Goal: Task Accomplishment & Management: Use online tool/utility

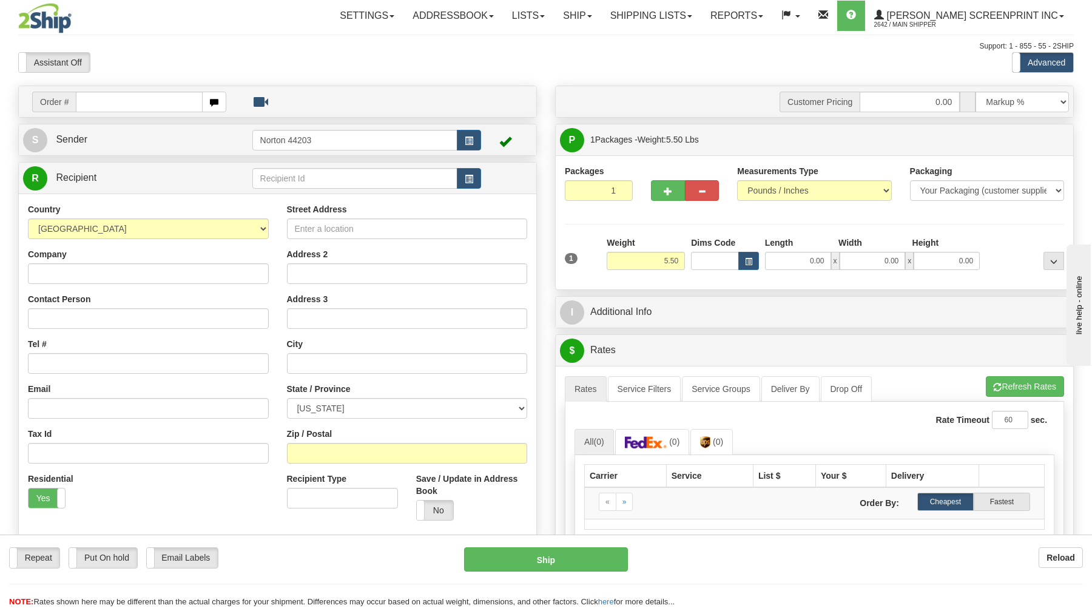
click at [155, 105] on input "text" at bounding box center [139, 102] width 126 height 21
click at [145, 103] on input "17027" at bounding box center [139, 102] width 126 height 21
type input "17027"
click at [175, 71] on body "Training Course Close Toggle navigation Settings Shipping Preferences New Recip…" at bounding box center [552, 304] width 1104 height 608
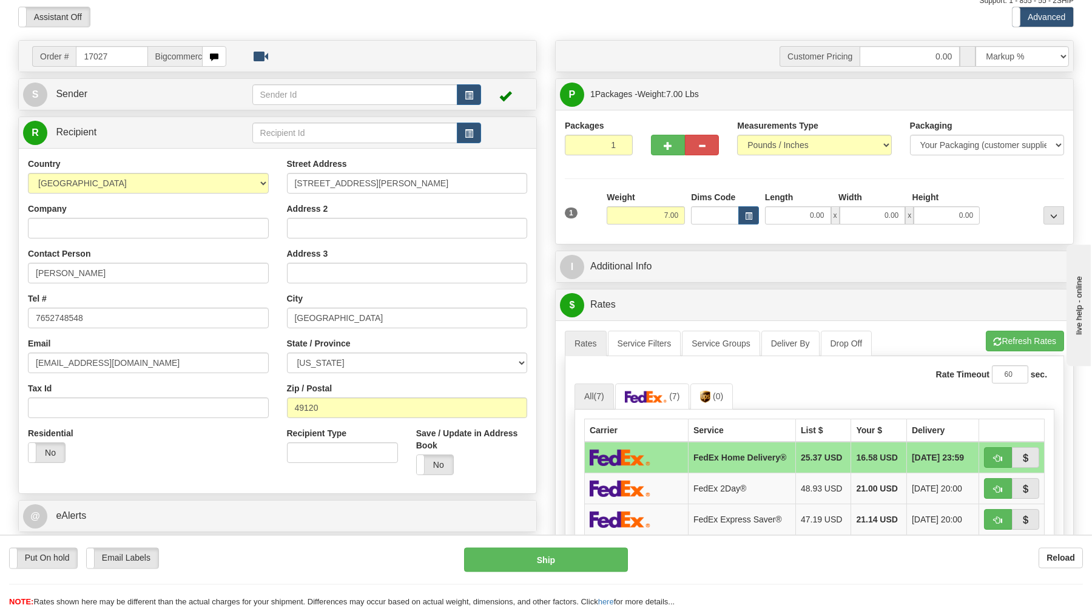
scroll to position [65, 0]
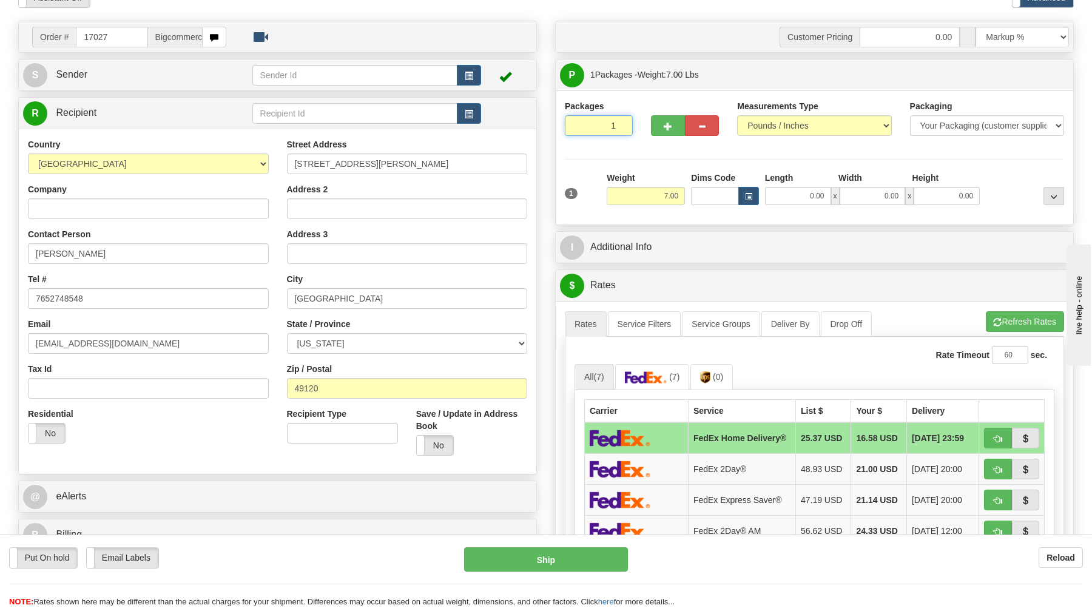
drag, startPoint x: 593, startPoint y: 123, endPoint x: 603, endPoint y: 143, distance: 23.1
click at [598, 128] on input "1" at bounding box center [599, 125] width 68 height 21
drag, startPoint x: 654, startPoint y: 194, endPoint x: 675, endPoint y: 195, distance: 20.7
click at [656, 194] on input "7.00" at bounding box center [646, 196] width 78 height 18
click at [782, 198] on input "0.00" at bounding box center [798, 196] width 66 height 18
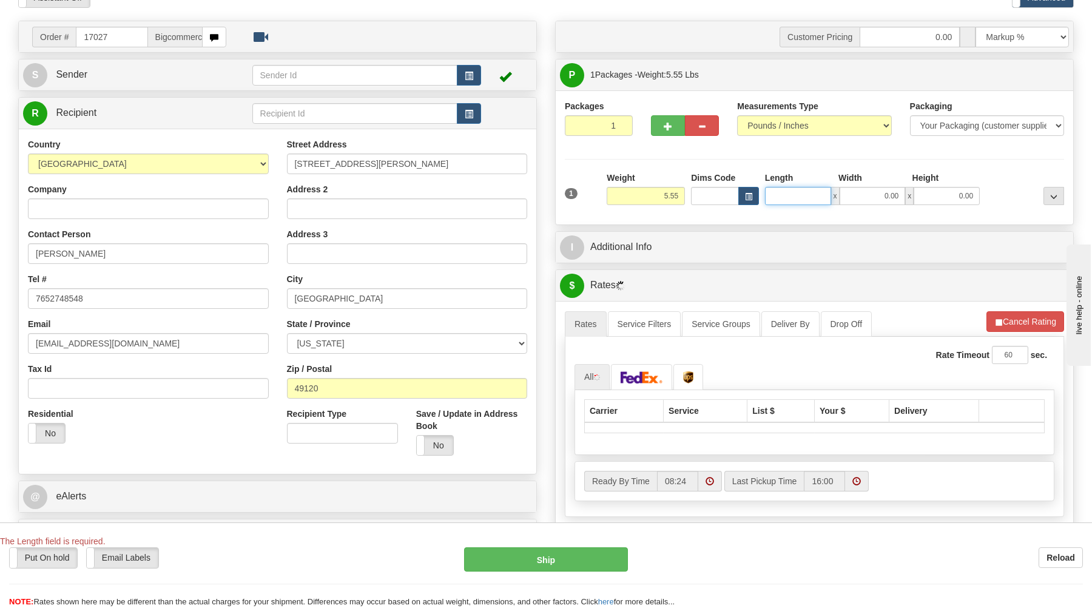
type input "5.50"
type input "29.00"
click at [894, 203] on input "0.00" at bounding box center [873, 196] width 66 height 18
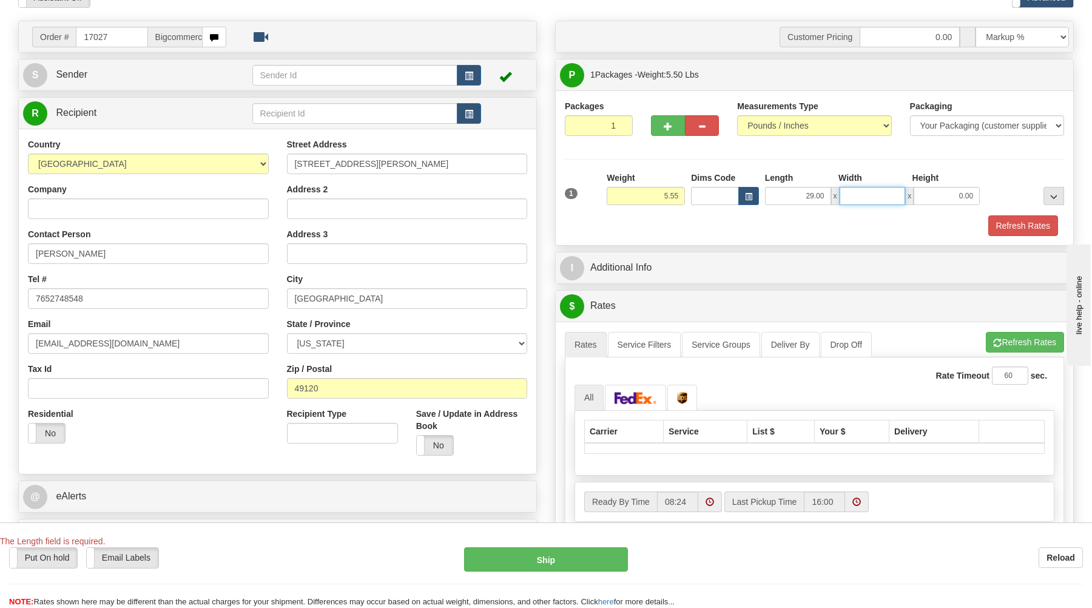
type input "5.60"
type input "17"
type input "5.10"
type input "174"
type input "5.50"
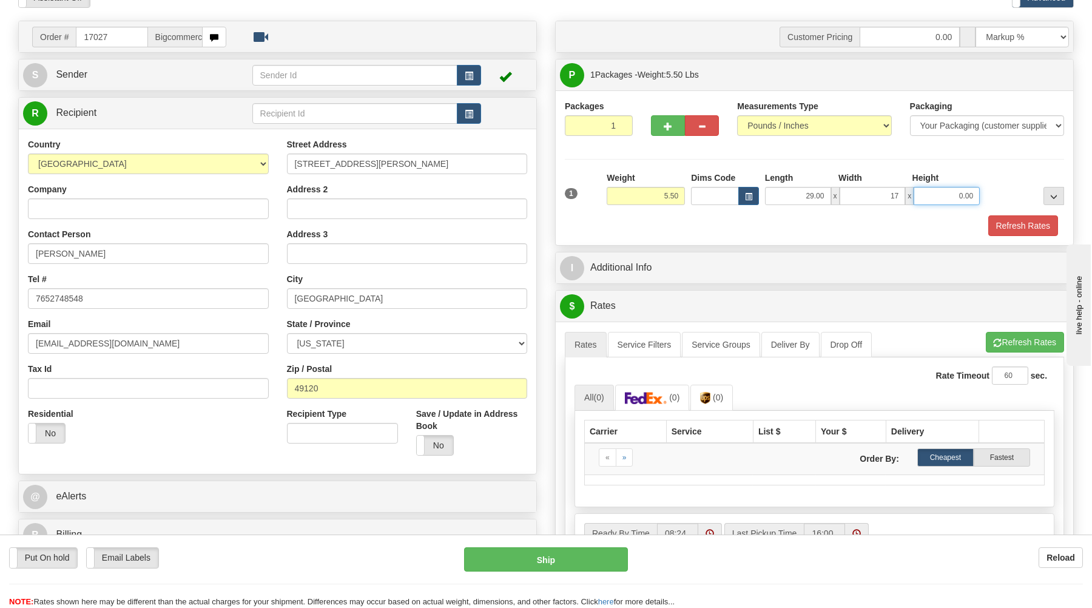
type input "17.00"
click at [950, 199] on input "0.00" at bounding box center [947, 196] width 66 height 18
type input "4.00"
click at [1017, 342] on button "Refresh Rates" at bounding box center [1025, 342] width 78 height 21
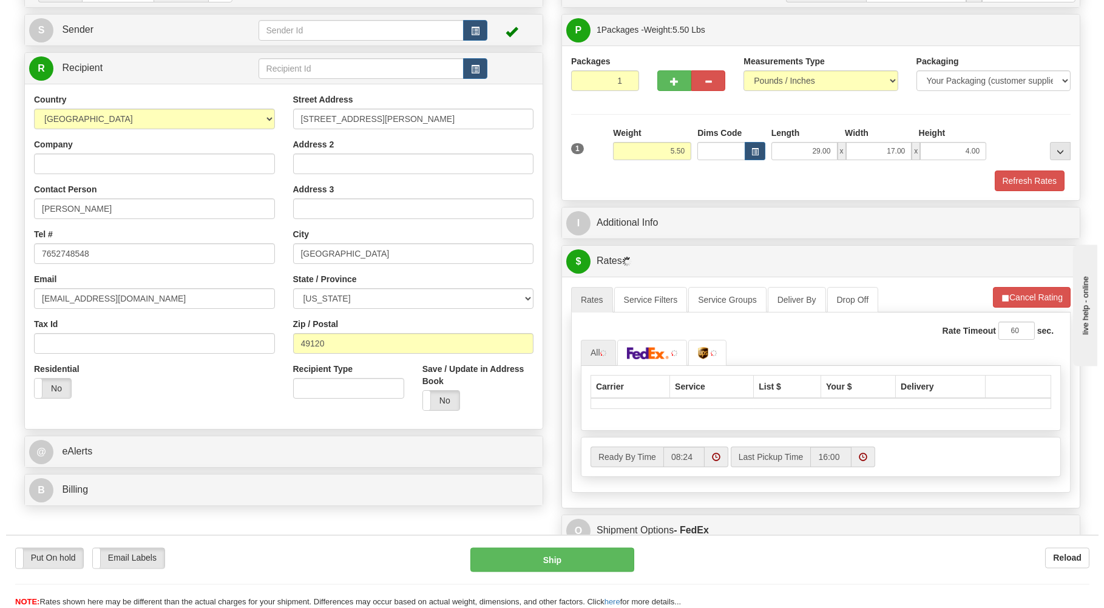
scroll to position [130, 0]
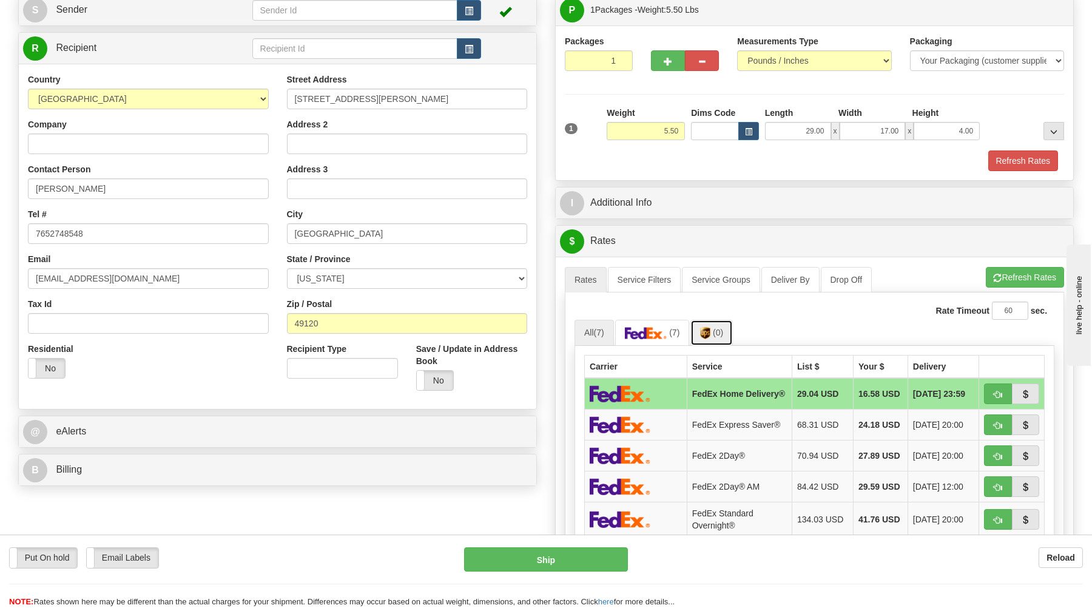
click at [722, 335] on span "(0)" at bounding box center [718, 333] width 10 height 10
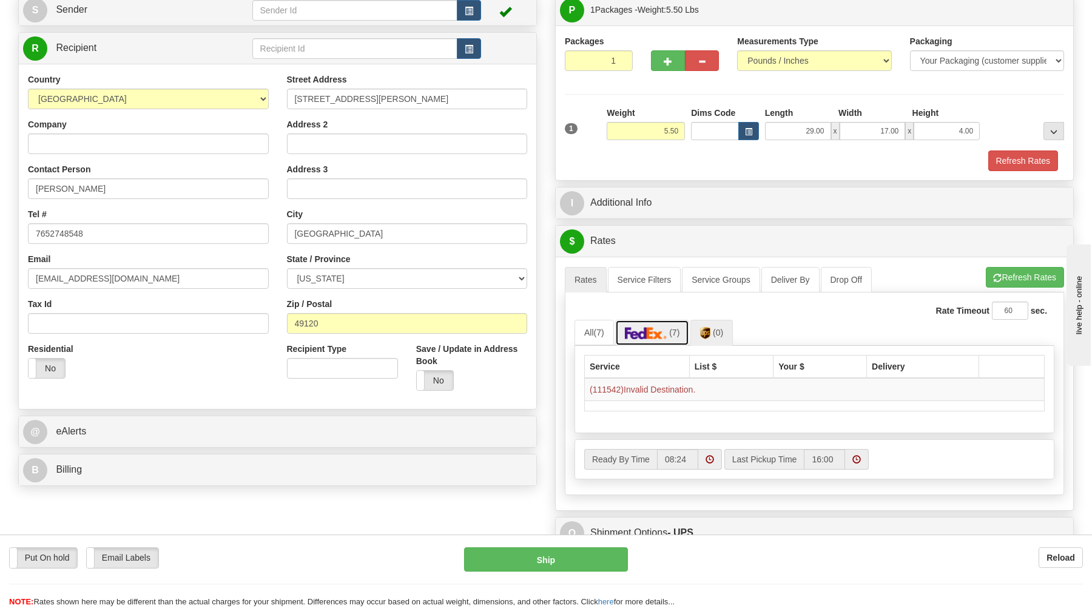
click at [683, 336] on link "(7)" at bounding box center [652, 333] width 75 height 26
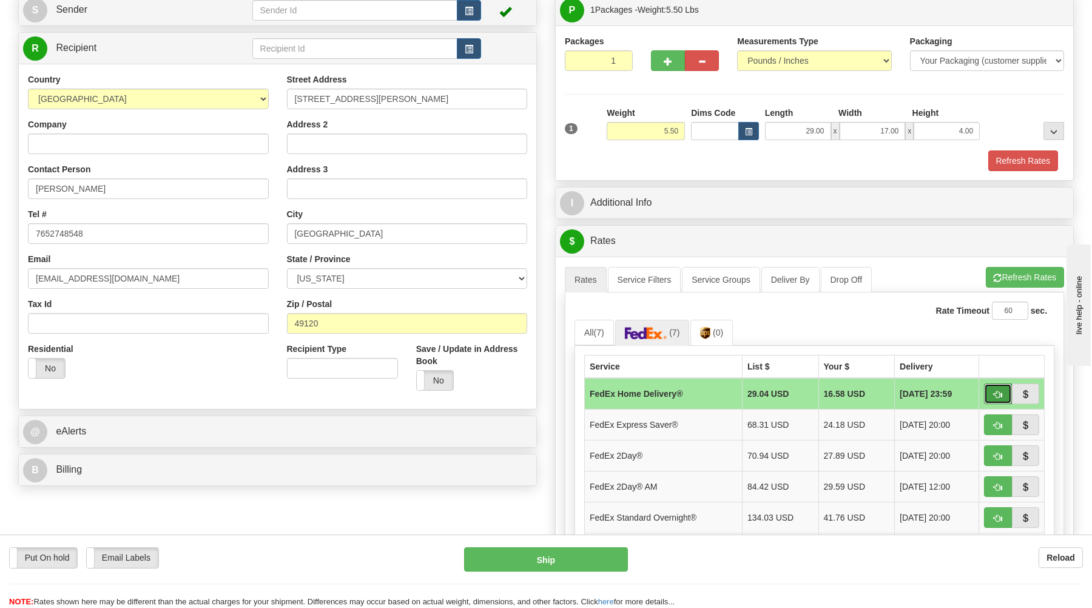
click at [997, 390] on button "button" at bounding box center [998, 394] width 28 height 21
type input "90"
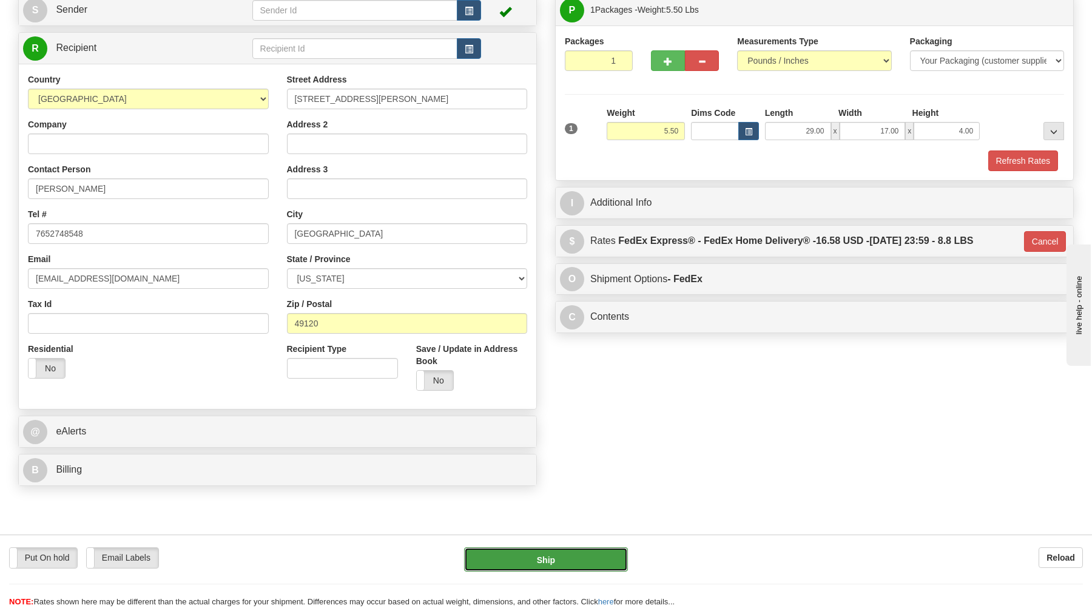
click at [554, 558] on button "Ship" at bounding box center [546, 559] width 164 height 24
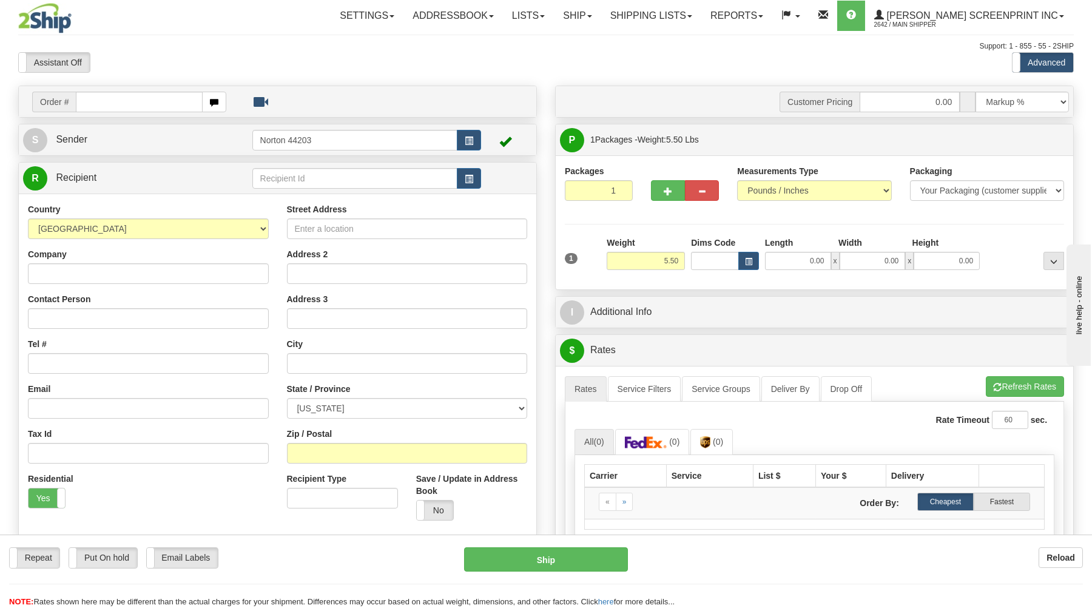
type input "0.00"
